Goal: Navigation & Orientation: Find specific page/section

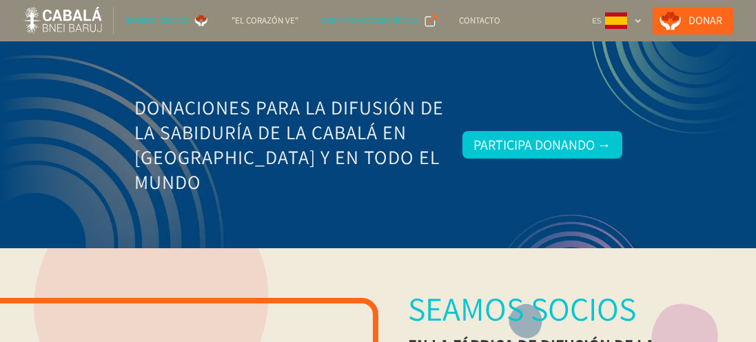
click at [385, 23] on div "NUESTRO HOGAR VIRTUAL" at bounding box center [370, 21] width 99 height 14
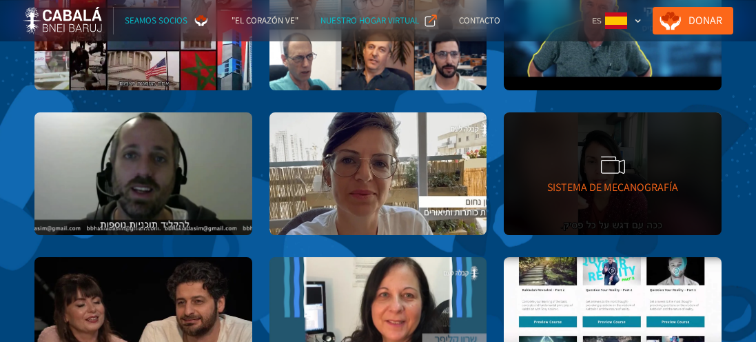
scroll to position [1221, 0]
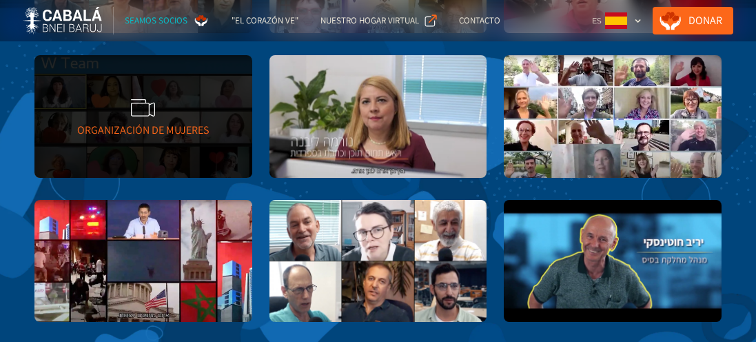
click at [143, 153] on div "Organización De Mujeres" at bounding box center [143, 116] width 218 height 123
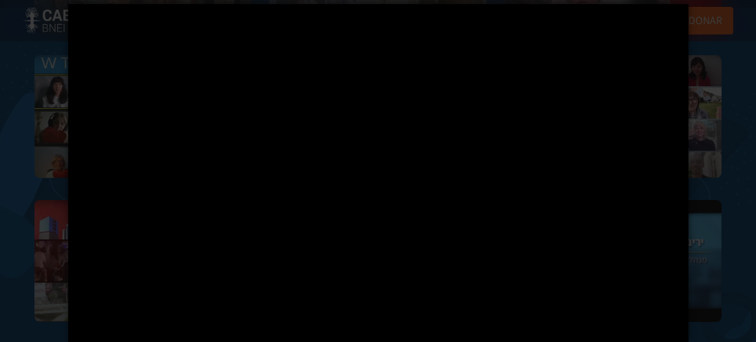
scroll to position [34, 0]
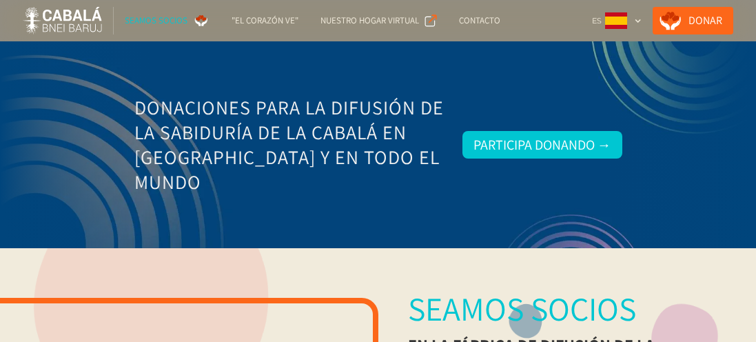
click at [134, 21] on div "SEAMOS SOCIOS" at bounding box center [156, 21] width 63 height 14
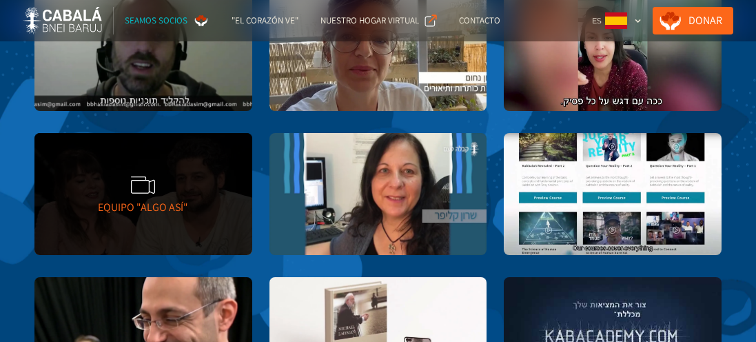
scroll to position [1323, 0]
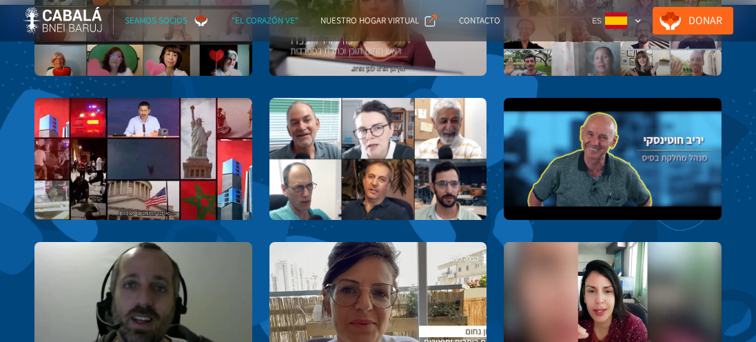
click at [254, 19] on div ""El corazón ve"" at bounding box center [265, 21] width 67 height 14
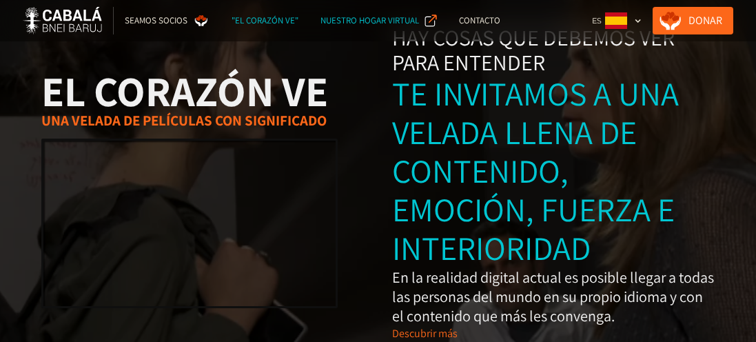
click at [398, 21] on div "NUESTRO HOGAR VIRTUAL" at bounding box center [370, 21] width 99 height 14
